Goal: Task Accomplishment & Management: Manage account settings

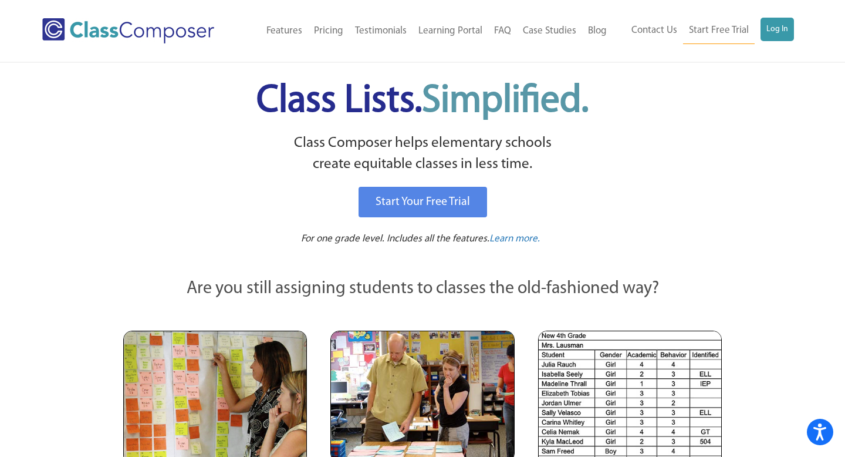
click at [780, 28] on link "Log In" at bounding box center [777, 29] width 33 height 23
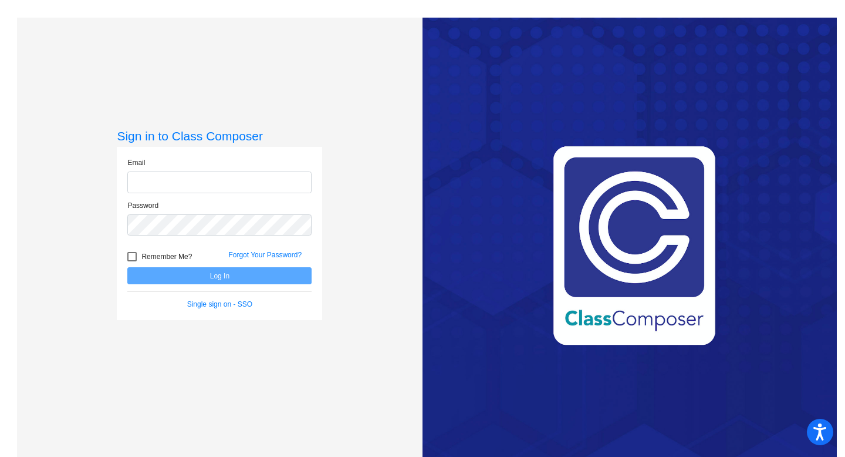
type input "[EMAIL_ADDRESS][DOMAIN_NAME]"
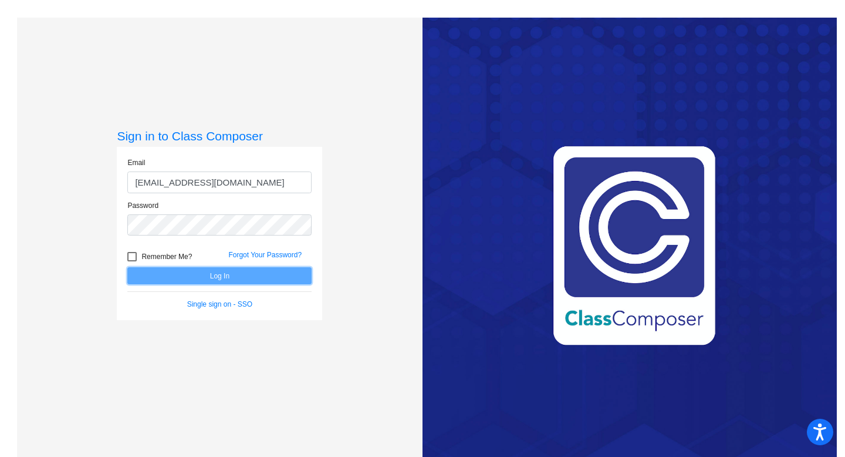
click at [248, 276] on button "Log In" at bounding box center [219, 275] width 184 height 17
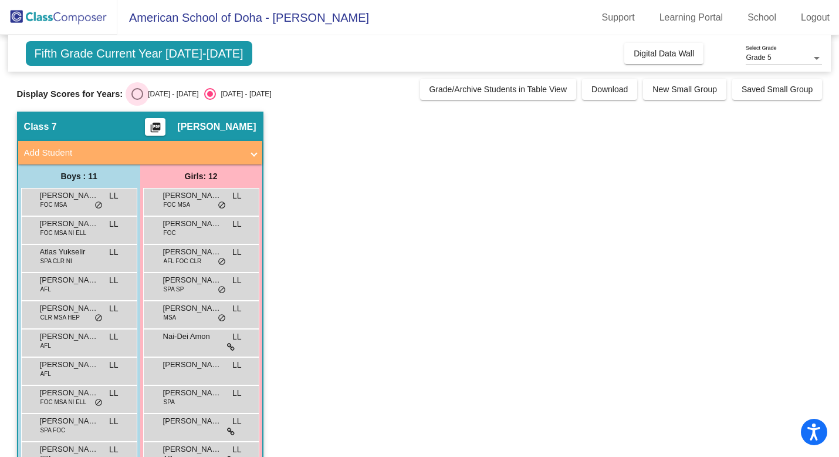
click at [137, 95] on div "Select an option" at bounding box center [137, 94] width 12 height 12
click at [137, 100] on input "[DATE] - [DATE]" at bounding box center [137, 100] width 1 height 1
radio input "true"
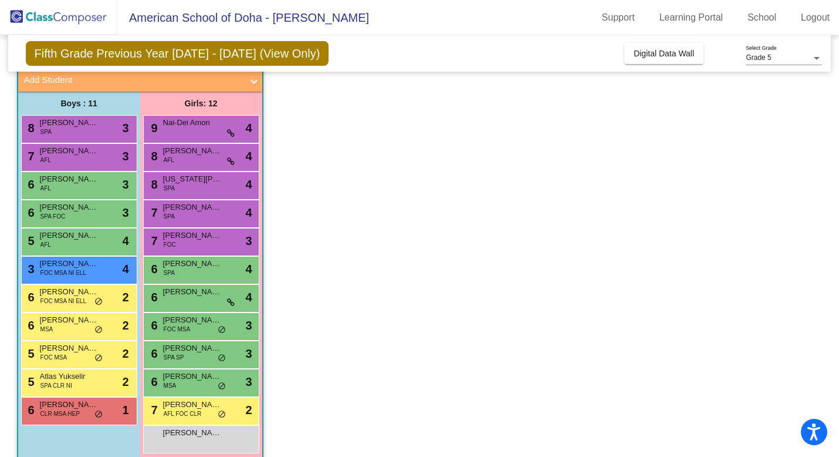
scroll to position [88, 0]
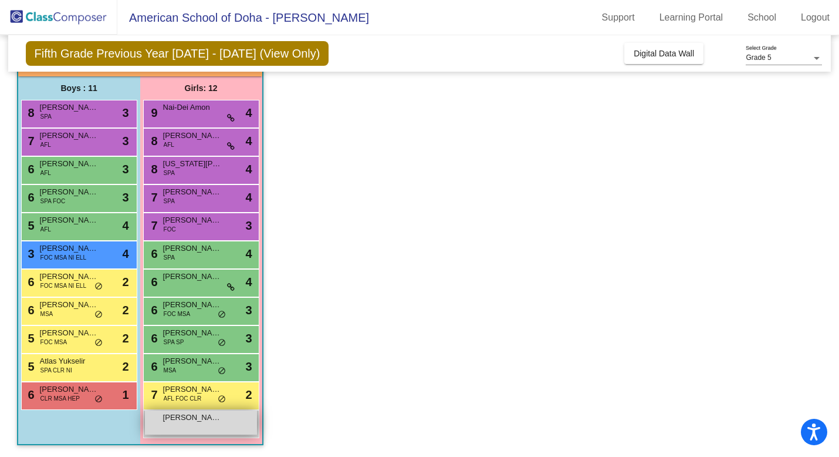
click at [215, 431] on div "[PERSON_NAME] lock do_not_disturb_alt" at bounding box center [201, 422] width 112 height 24
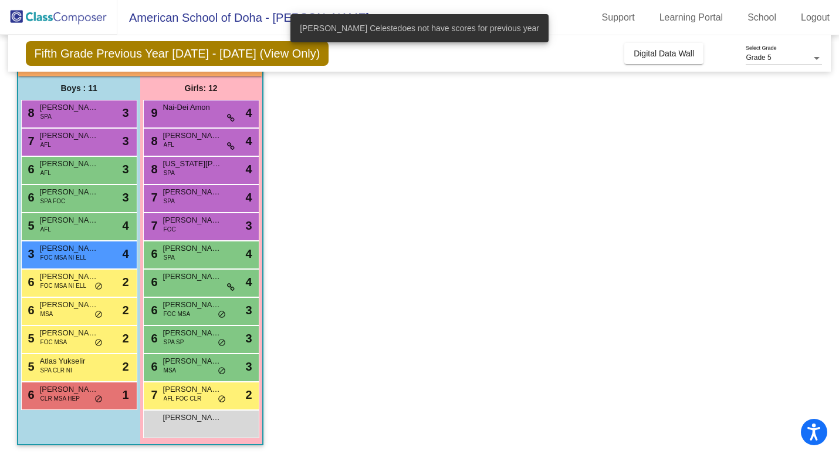
click at [354, 317] on app-classroom "Class 7 picture_as_pdf [PERSON_NAME] Add Student First Name Last Name Student I…" at bounding box center [420, 239] width 806 height 433
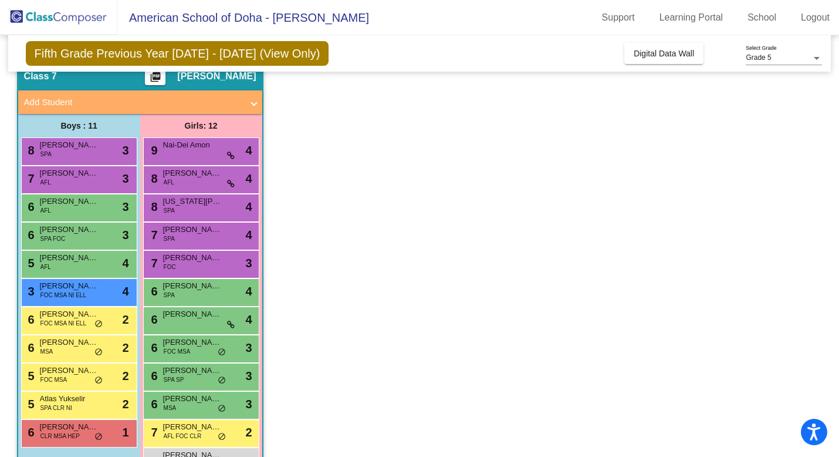
scroll to position [0, 0]
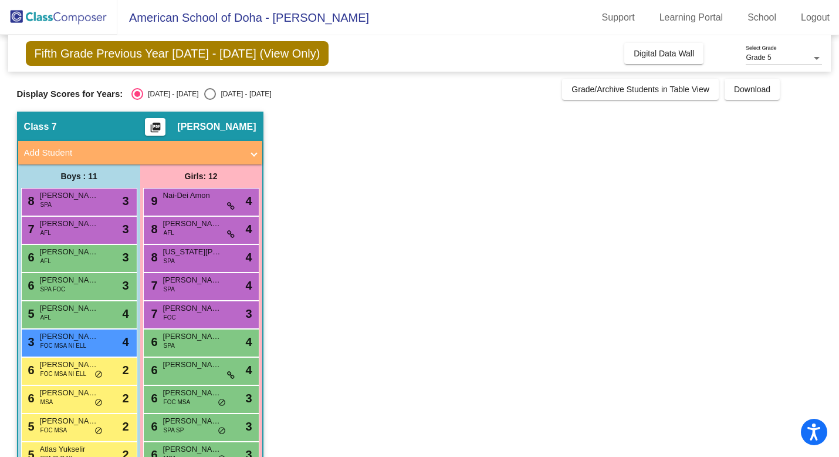
click at [204, 90] on div "Select an option" at bounding box center [210, 94] width 12 height 12
click at [209, 100] on input "[DATE] - [DATE]" at bounding box center [209, 100] width 1 height 1
radio input "true"
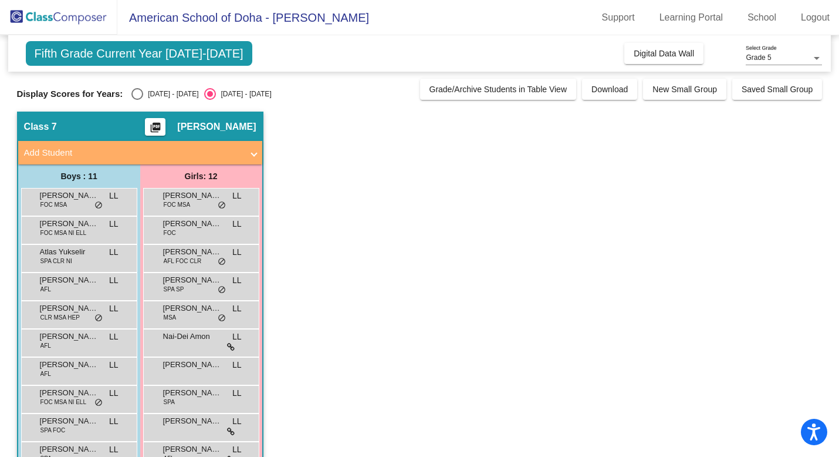
click at [136, 93] on div "Select an option" at bounding box center [137, 94] width 12 height 12
click at [137, 100] on input "[DATE] - [DATE]" at bounding box center [137, 100] width 1 height 1
radio input "true"
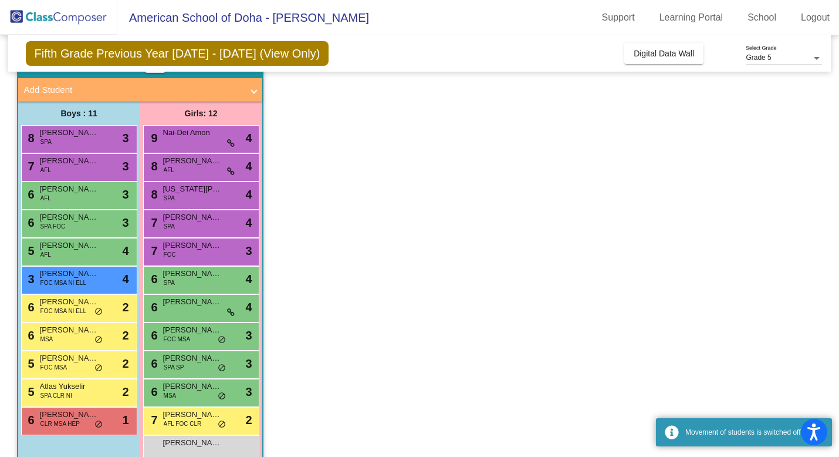
scroll to position [88, 0]
